Goal: Share content: Share content

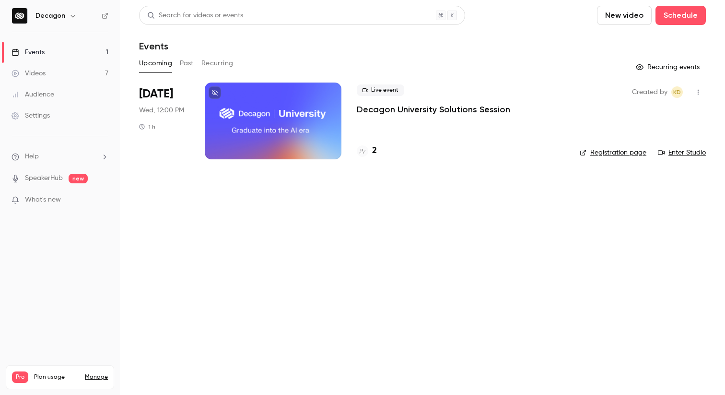
click at [279, 47] on div "Events" at bounding box center [422, 46] width 567 height 12
click at [277, 49] on div "Events" at bounding box center [422, 46] width 567 height 12
click at [679, 94] on span "KD" at bounding box center [678, 92] width 8 height 12
click at [184, 65] on button "Past" at bounding box center [187, 63] width 14 height 15
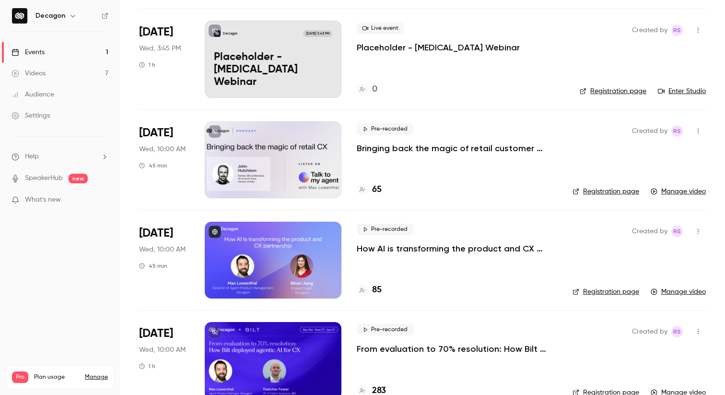
scroll to position [166, 0]
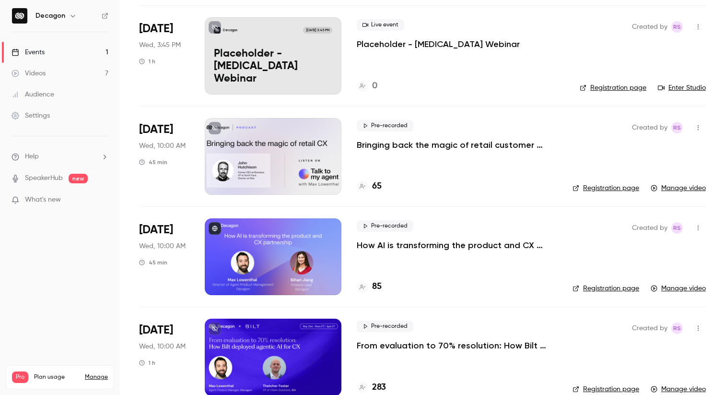
click at [258, 153] on div at bounding box center [273, 156] width 137 height 77
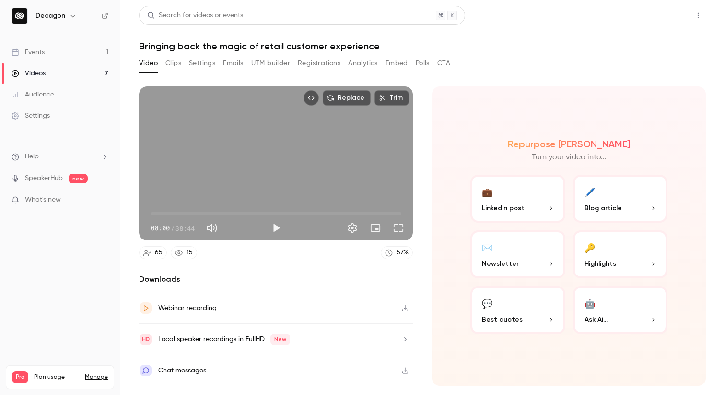
click at [656, 11] on button "Share" at bounding box center [664, 15] width 38 height 19
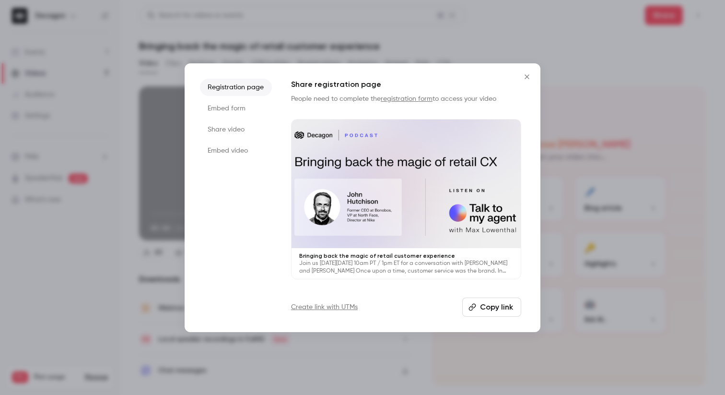
click at [240, 130] on li "Share video" at bounding box center [236, 129] width 72 height 17
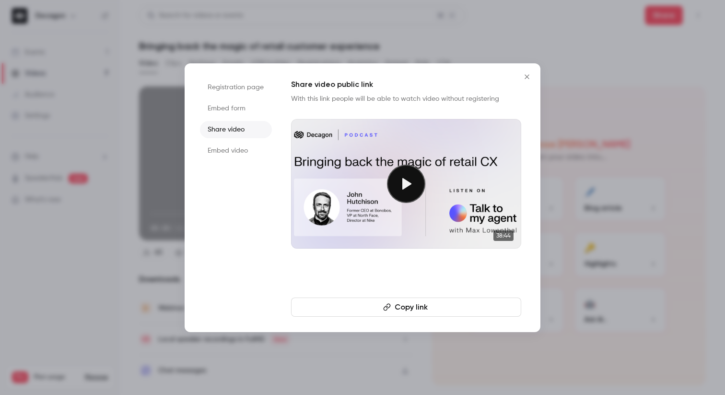
click at [440, 303] on button "Copy link" at bounding box center [406, 306] width 230 height 19
click at [526, 74] on icon "Close" at bounding box center [528, 77] width 12 height 8
